Goal: Task Accomplishment & Management: Use online tool/utility

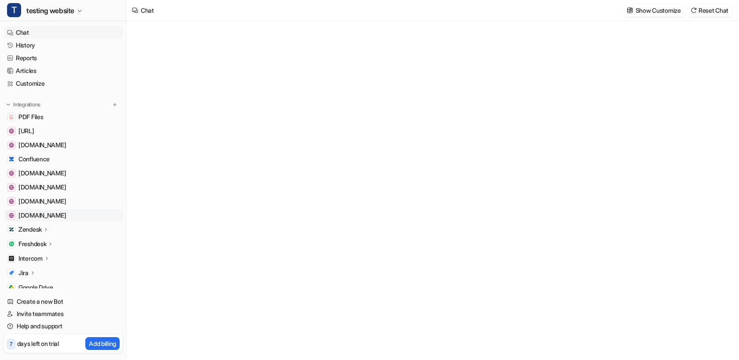
scroll to position [73, 0]
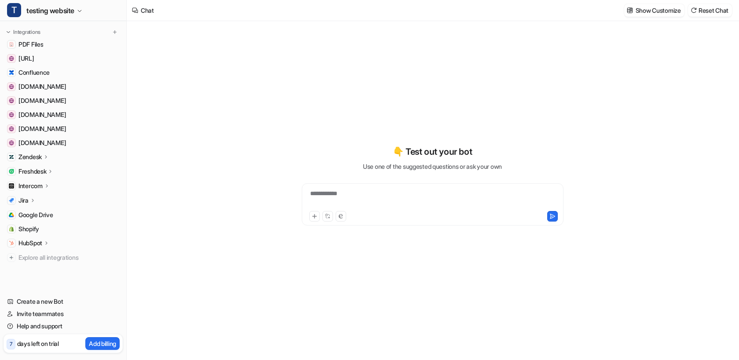
click at [42, 242] on p "HubSpot" at bounding box center [30, 243] width 24 height 9
click at [46, 257] on p "Overview" at bounding box center [38, 256] width 26 height 9
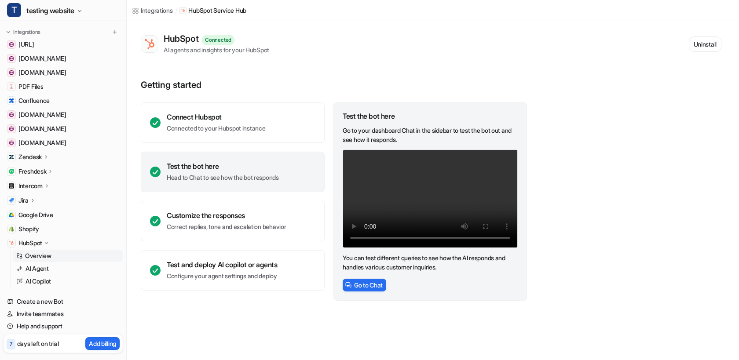
click at [232, 171] on div "Test the bot here Head to Chat to see how the bot responds" at bounding box center [223, 172] width 112 height 20
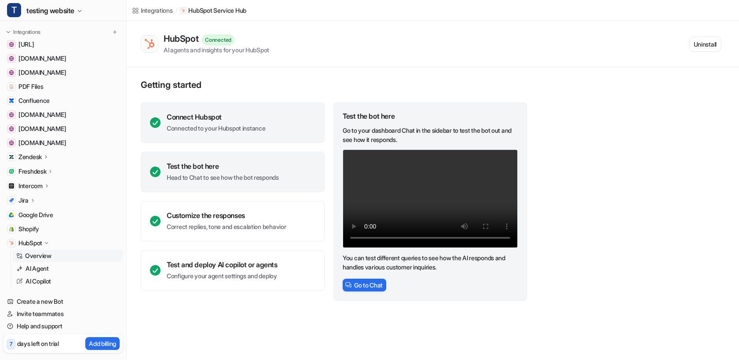
click at [238, 120] on div "Connect Hubspot" at bounding box center [216, 117] width 99 height 9
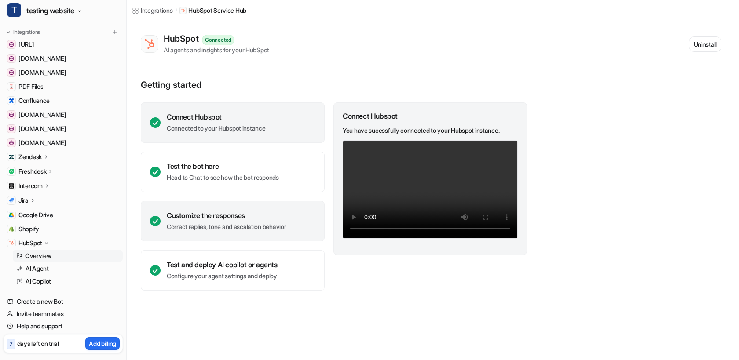
click at [220, 238] on div "Customize the responses Correct replies, tone and escalation behavior" at bounding box center [233, 221] width 184 height 40
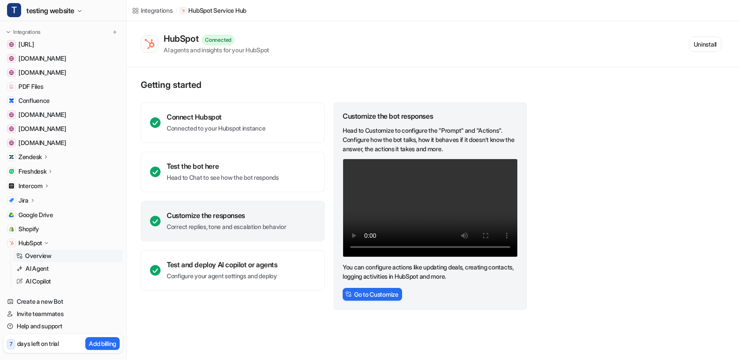
click at [238, 229] on p "Correct replies, tone and escalation behavior" at bounding box center [226, 227] width 119 height 9
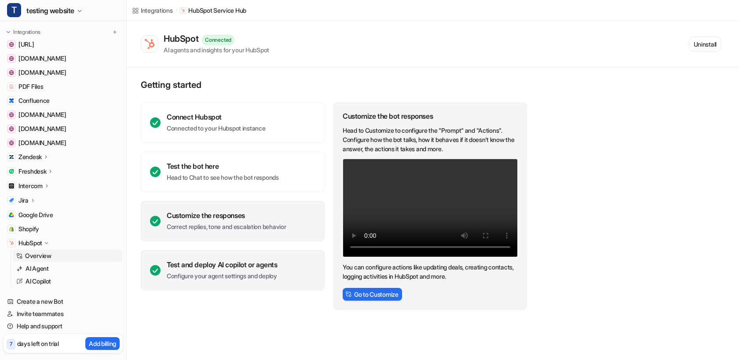
click at [231, 261] on div "Test and deploy AI copilot or agents" at bounding box center [222, 264] width 111 height 9
click at [236, 219] on div "Customize the responses" at bounding box center [226, 215] width 119 height 9
click at [234, 258] on div "Test and deploy AI copilot or agents Configure your agent settings and deploy" at bounding box center [233, 270] width 184 height 40
click at [244, 209] on div "Customize the responses Correct replies, tone and escalation behavior" at bounding box center [233, 221] width 184 height 40
